Goal: Information Seeking & Learning: Learn about a topic

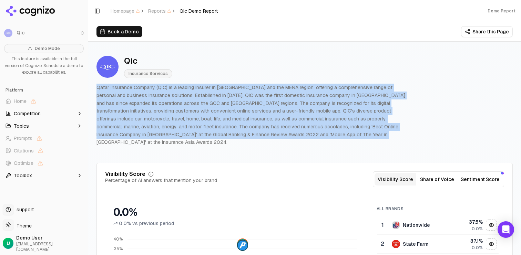
drag, startPoint x: 95, startPoint y: 86, endPoint x: 291, endPoint y: 137, distance: 201.7
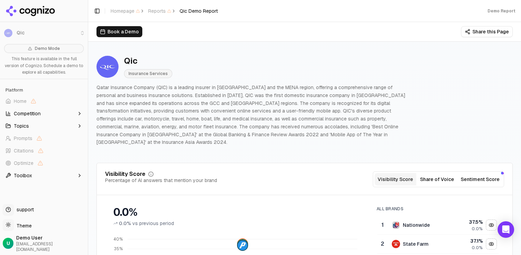
click at [267, 121] on p "Qatar Insurance Company (QIC) is a leading insurer in [GEOGRAPHIC_DATA] and the…" at bounding box center [250, 115] width 308 height 63
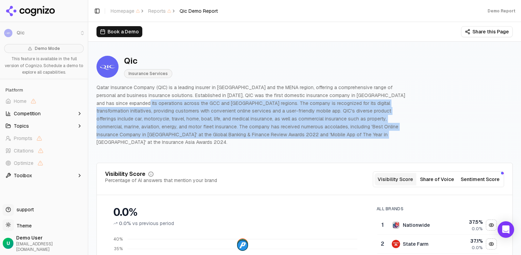
drag, startPoint x: 119, startPoint y: 105, endPoint x: 288, endPoint y: 144, distance: 172.8
click at [288, 144] on div "Qic Insurance Services Qatar Insurance Company (QIC) is a leading insurer in [G…" at bounding box center [304, 101] width 416 height 102
click at [317, 115] on p "Qatar Insurance Company (QIC) is a leading insurer in [GEOGRAPHIC_DATA] and the…" at bounding box center [250, 115] width 308 height 63
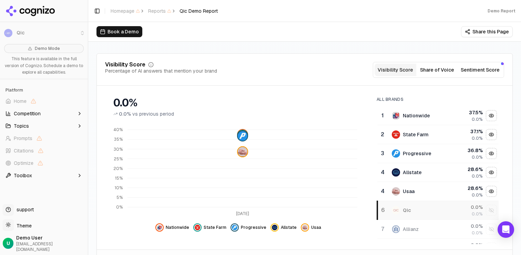
scroll to position [109, 0]
click at [435, 65] on button "Share of Voice" at bounding box center [437, 70] width 42 height 12
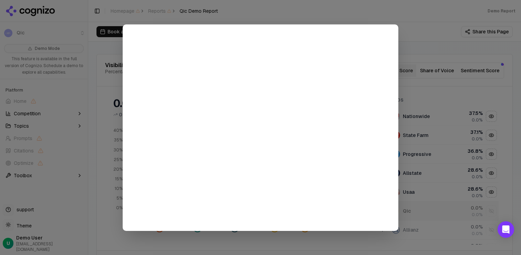
click at [431, 72] on div at bounding box center [260, 127] width 521 height 255
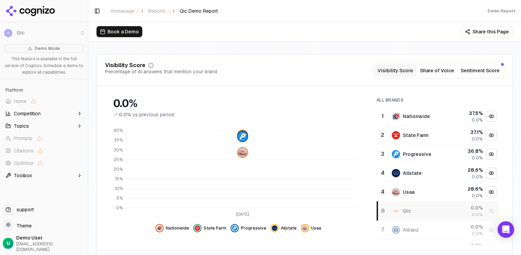
click at [489, 64] on button "Sentiment Score" at bounding box center [480, 70] width 44 height 12
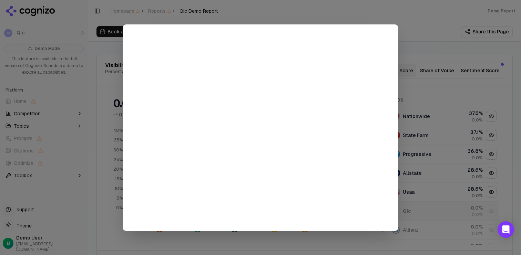
click at [438, 92] on div at bounding box center [260, 127] width 521 height 255
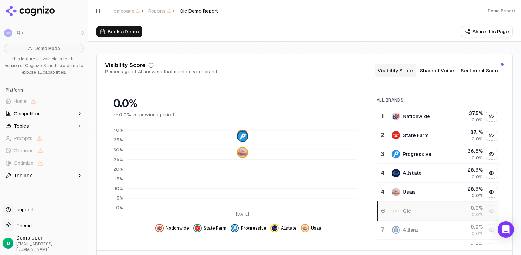
click at [434, 66] on button "Share of Voice" at bounding box center [437, 70] width 42 height 12
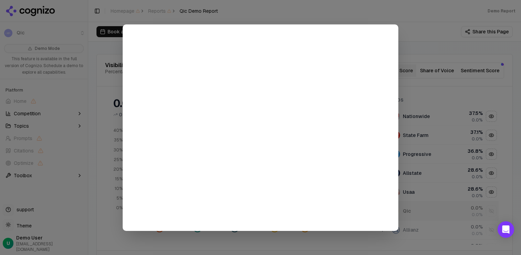
click at [445, 92] on div at bounding box center [260, 127] width 521 height 255
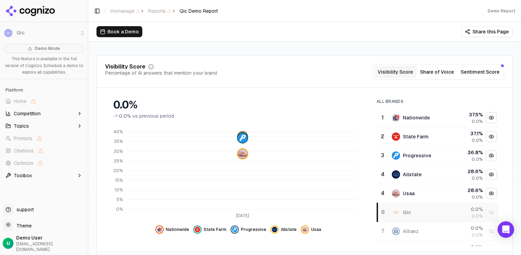
scroll to position [112, 0]
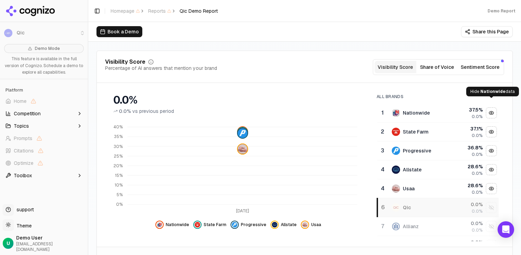
click at [489, 108] on div "Hide nationwide data" at bounding box center [491, 113] width 10 height 10
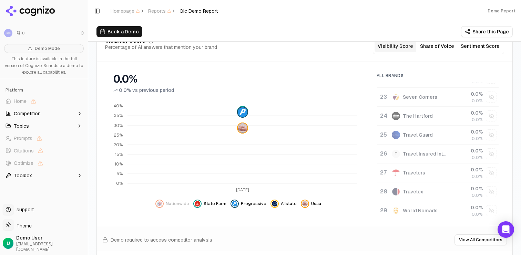
scroll to position [126, 0]
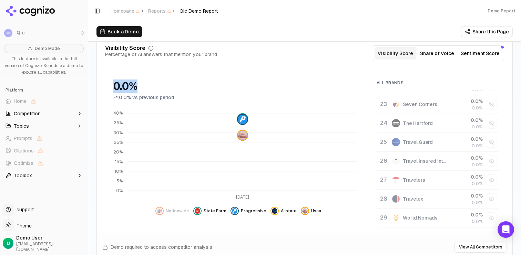
drag, startPoint x: 111, startPoint y: 78, endPoint x: 167, endPoint y: 78, distance: 56.5
click at [167, 78] on div "0.0% 0.0% vs previous period" at bounding box center [238, 88] width 266 height 26
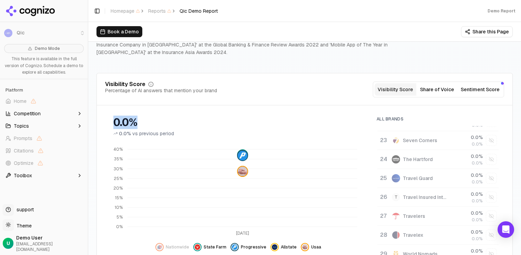
scroll to position [107, 0]
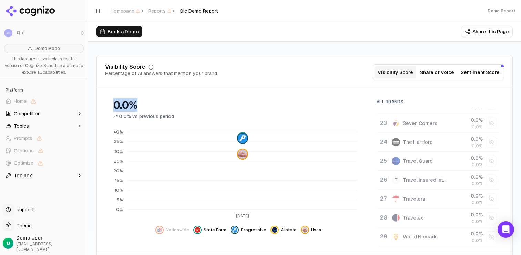
click at [133, 99] on div "0.0%" at bounding box center [237, 105] width 249 height 12
drag, startPoint x: 115, startPoint y: 99, endPoint x: 152, endPoint y: 99, distance: 36.8
click at [152, 99] on div "0.0%" at bounding box center [237, 105] width 249 height 12
click at [68, 113] on button "Competition" at bounding box center [44, 113] width 82 height 11
click at [31, 160] on button "Topics" at bounding box center [44, 159] width 82 height 11
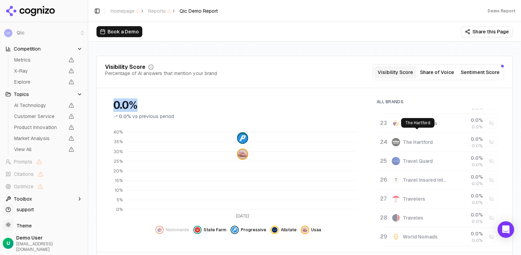
scroll to position [0, 0]
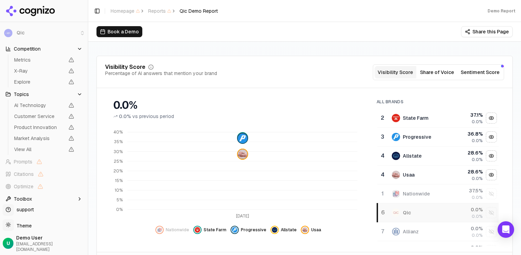
click at [339, 104] on div "0.0% 0.0% vs previous period" at bounding box center [237, 109] width 249 height 21
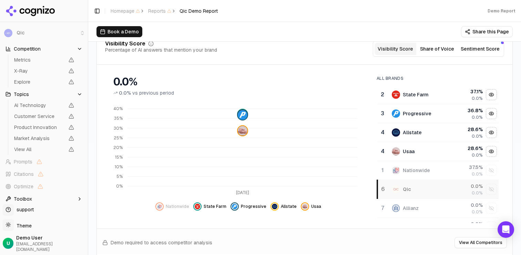
scroll to position [130, 0]
drag, startPoint x: 116, startPoint y: 76, endPoint x: 152, endPoint y: 76, distance: 36.1
click at [152, 76] on div "0.0%" at bounding box center [237, 82] width 249 height 12
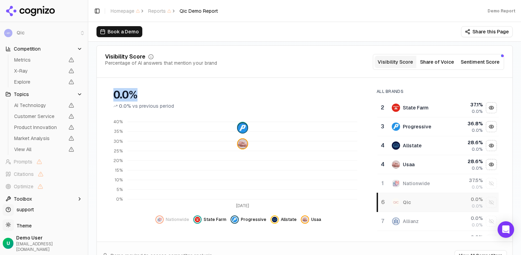
scroll to position [118, 0]
click at [121, 91] on div "0.0%" at bounding box center [237, 94] width 249 height 12
drag, startPoint x: 115, startPoint y: 86, endPoint x: 162, endPoint y: 87, distance: 47.5
click at [162, 88] on div "0.0%" at bounding box center [237, 94] width 249 height 12
click at [162, 217] on img "Show nationwide data" at bounding box center [160, 220] width 6 height 6
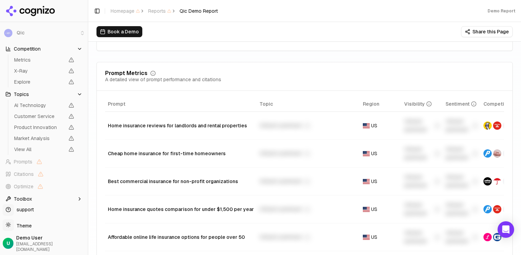
scroll to position [541, 0]
click at [362, 123] on img "Data table" at bounding box center [365, 125] width 7 height 5
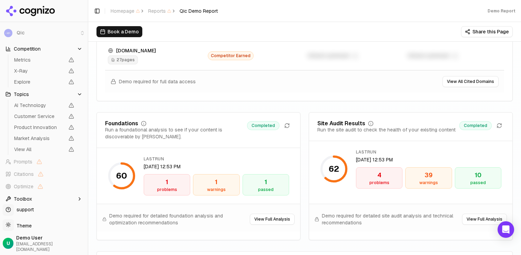
scroll to position [985, 0]
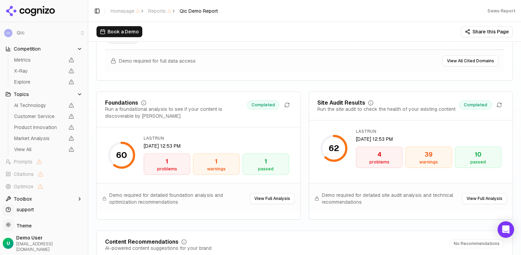
click at [275, 193] on button "View Full Analysis" at bounding box center [272, 198] width 45 height 11
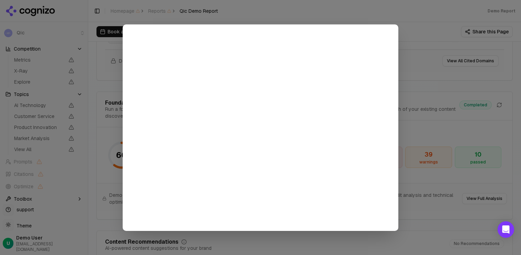
click at [418, 113] on div at bounding box center [260, 127] width 521 height 255
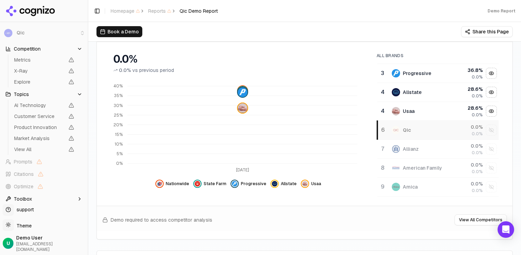
scroll to position [0, 0]
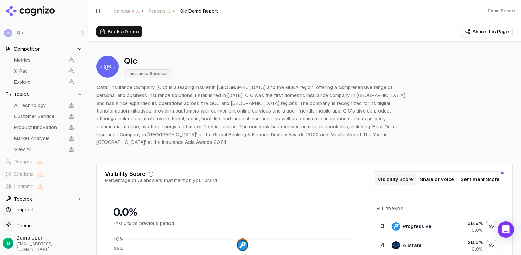
click at [82, 34] on li "Qic" at bounding box center [44, 33] width 88 height 17
click at [21, 31] on li "Qic" at bounding box center [44, 33] width 88 height 17
drag, startPoint x: 5, startPoint y: 28, endPoint x: 30, endPoint y: 35, distance: 26.3
click at [30, 35] on li "Qic" at bounding box center [44, 33] width 88 height 17
click at [37, 31] on li "Qic" at bounding box center [44, 33] width 88 height 17
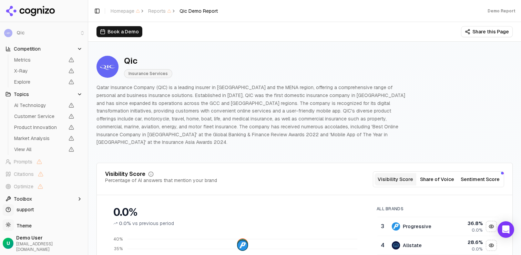
click at [29, 50] on span "Competition" at bounding box center [27, 48] width 27 height 7
click at [28, 95] on span "Topics" at bounding box center [21, 94] width 15 height 7
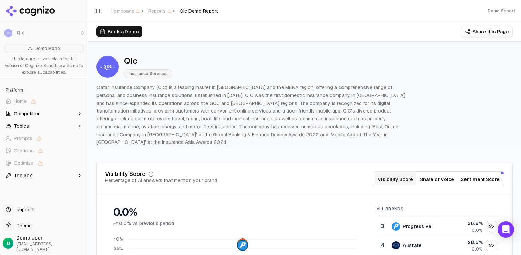
click at [32, 111] on span "Competition" at bounding box center [27, 113] width 27 height 7
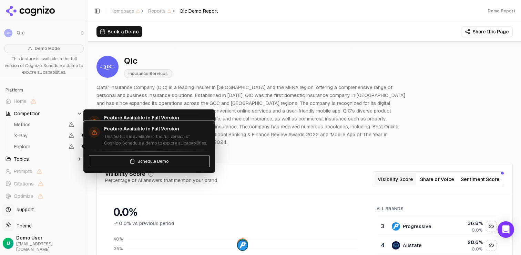
click at [25, 159] on span "Topics" at bounding box center [21, 159] width 15 height 7
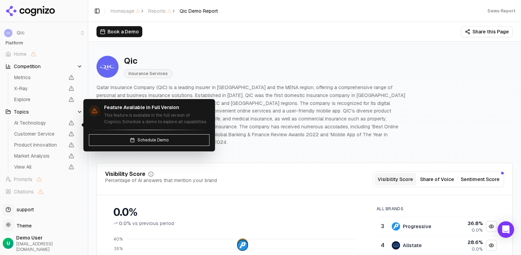
scroll to position [65, 0]
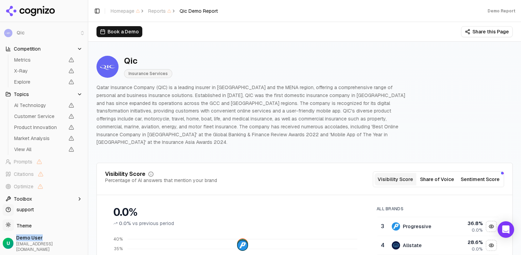
drag, startPoint x: 16, startPoint y: 242, endPoint x: 52, endPoint y: 244, distance: 36.2
click at [52, 244] on div "U Demo User [EMAIL_ADDRESS][DOMAIN_NAME]" at bounding box center [44, 243] width 82 height 18
click at [23, 199] on span "Toolbox" at bounding box center [23, 199] width 18 height 7
click at [80, 198] on icon "button" at bounding box center [79, 198] width 3 height 1
click at [78, 199] on icon "button" at bounding box center [80, 199] width 6 height 6
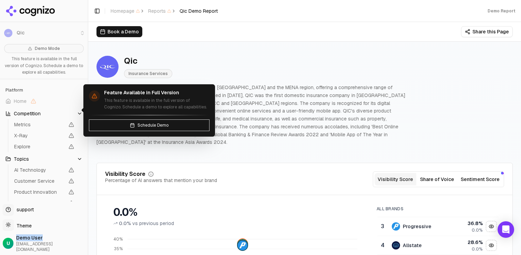
scroll to position [87, 0]
